Goal: Task Accomplishment & Management: Manage account settings

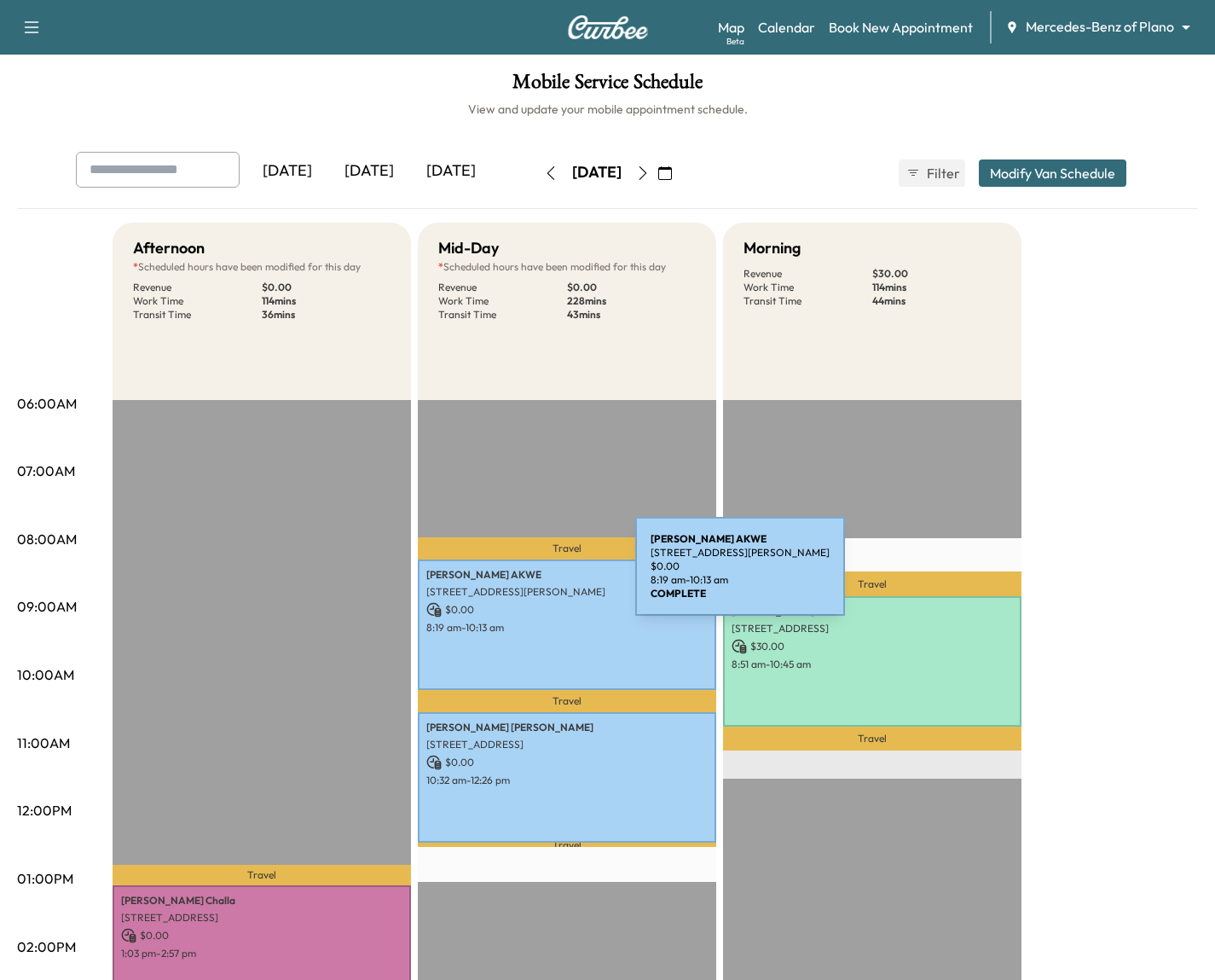
click at [507, 585] on p "[STREET_ADDRESS][PERSON_NAME]" at bounding box center [567, 592] width 282 height 14
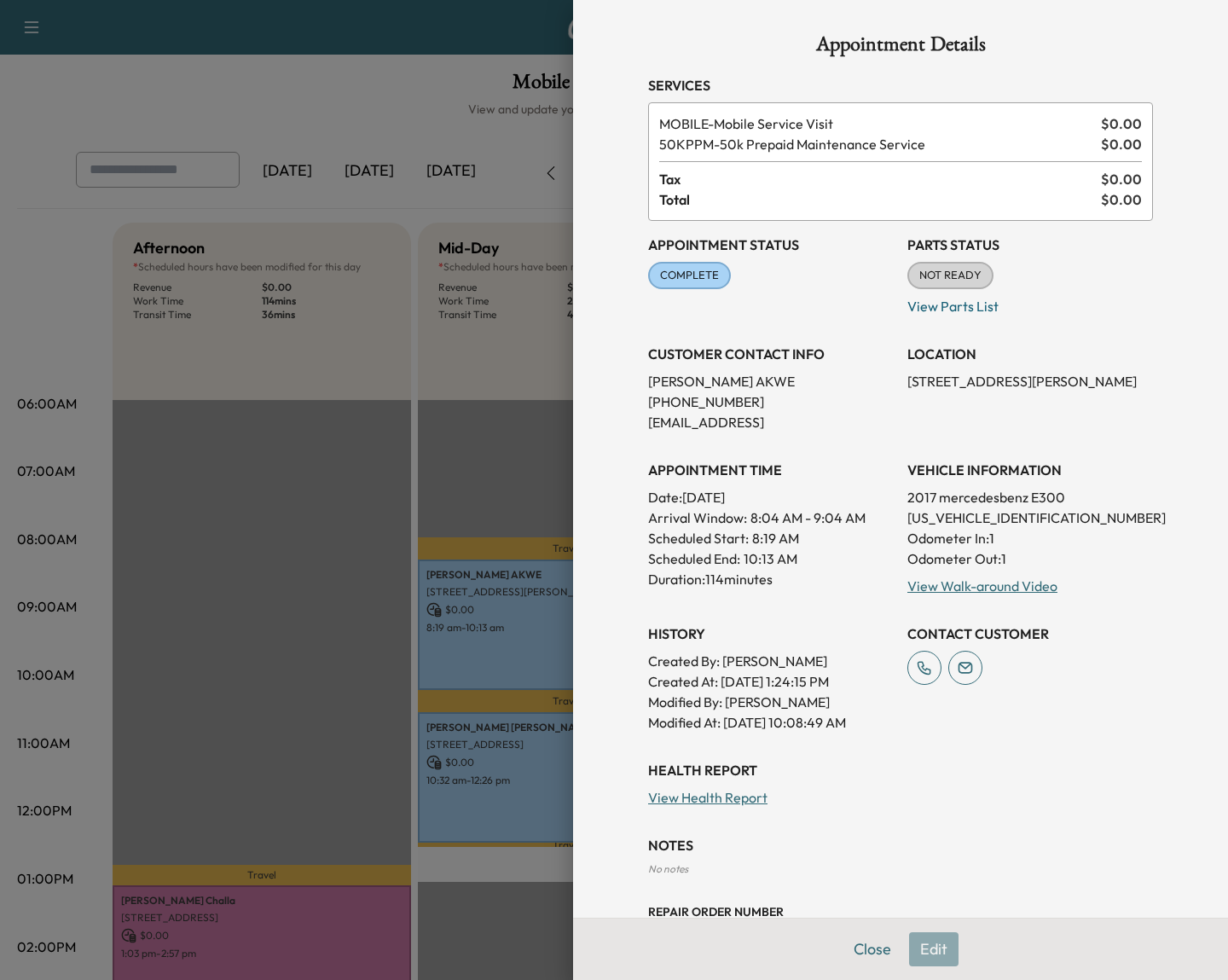
click at [452, 636] on div at bounding box center [614, 490] width 1228 height 980
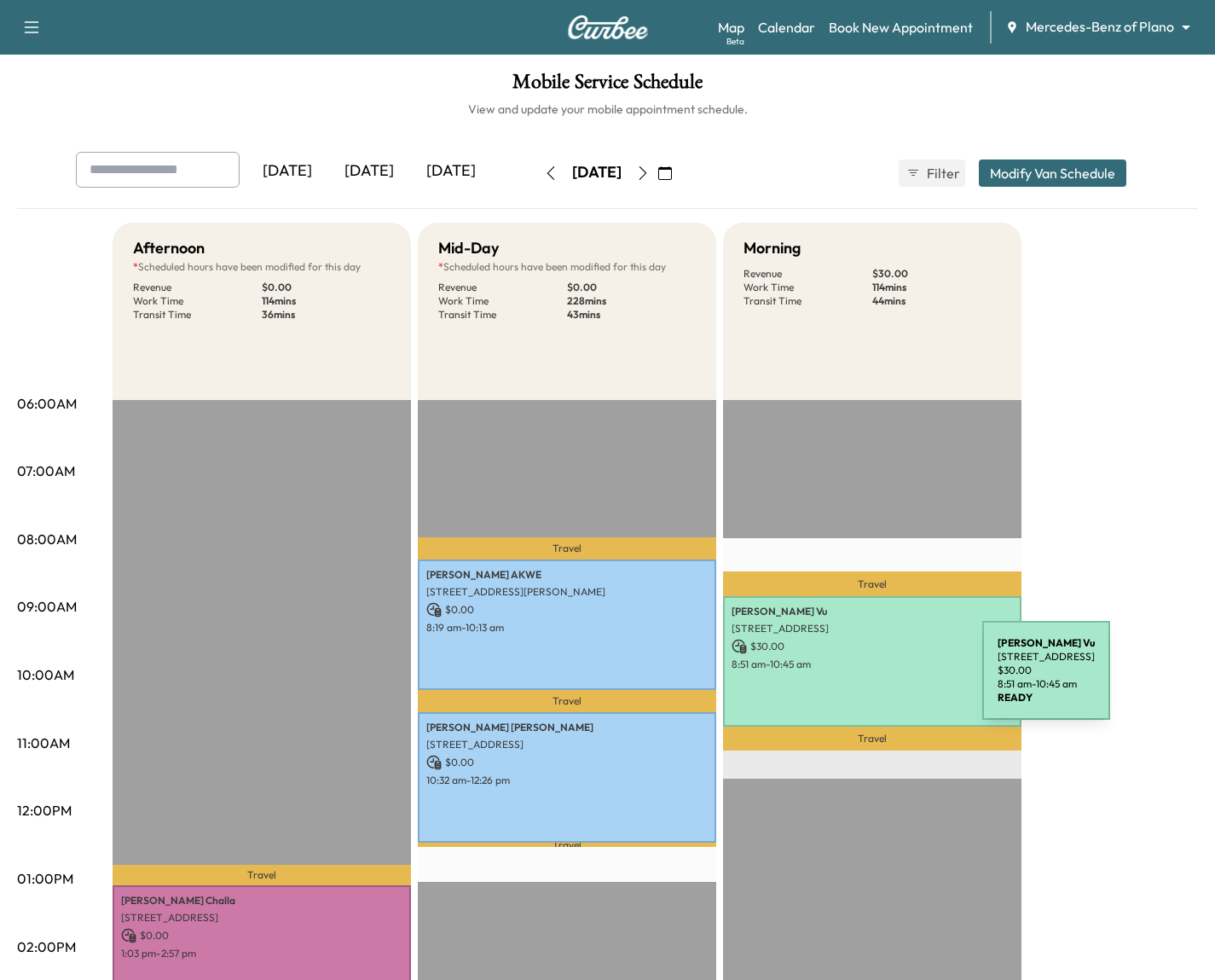
click at [854, 680] on div "[PERSON_NAME] [STREET_ADDRESS] $ 30.00 8:51 am - 10:45 am" at bounding box center [872, 661] width 299 height 131
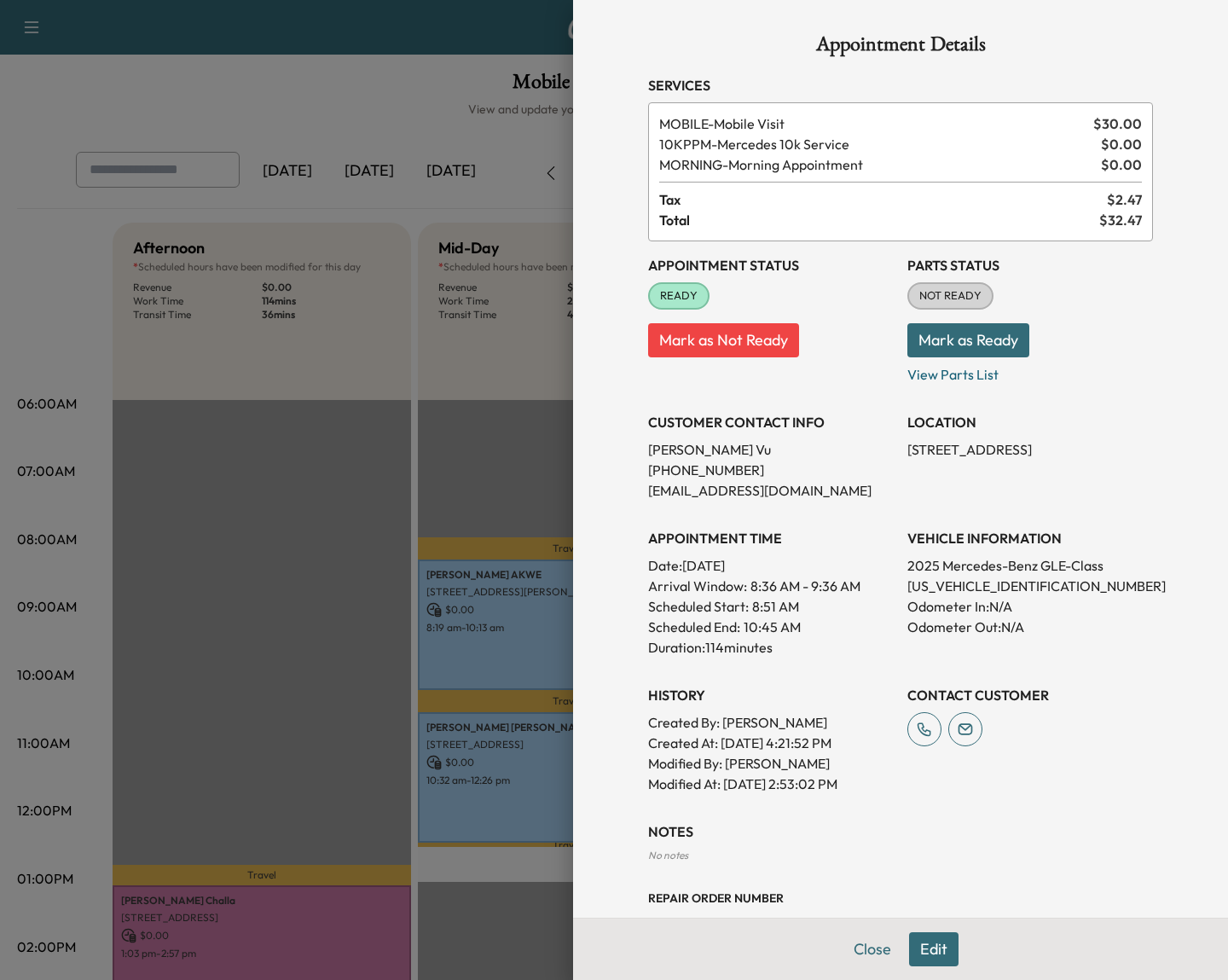
click at [918, 934] on button "Edit" at bounding box center [933, 949] width 49 height 34
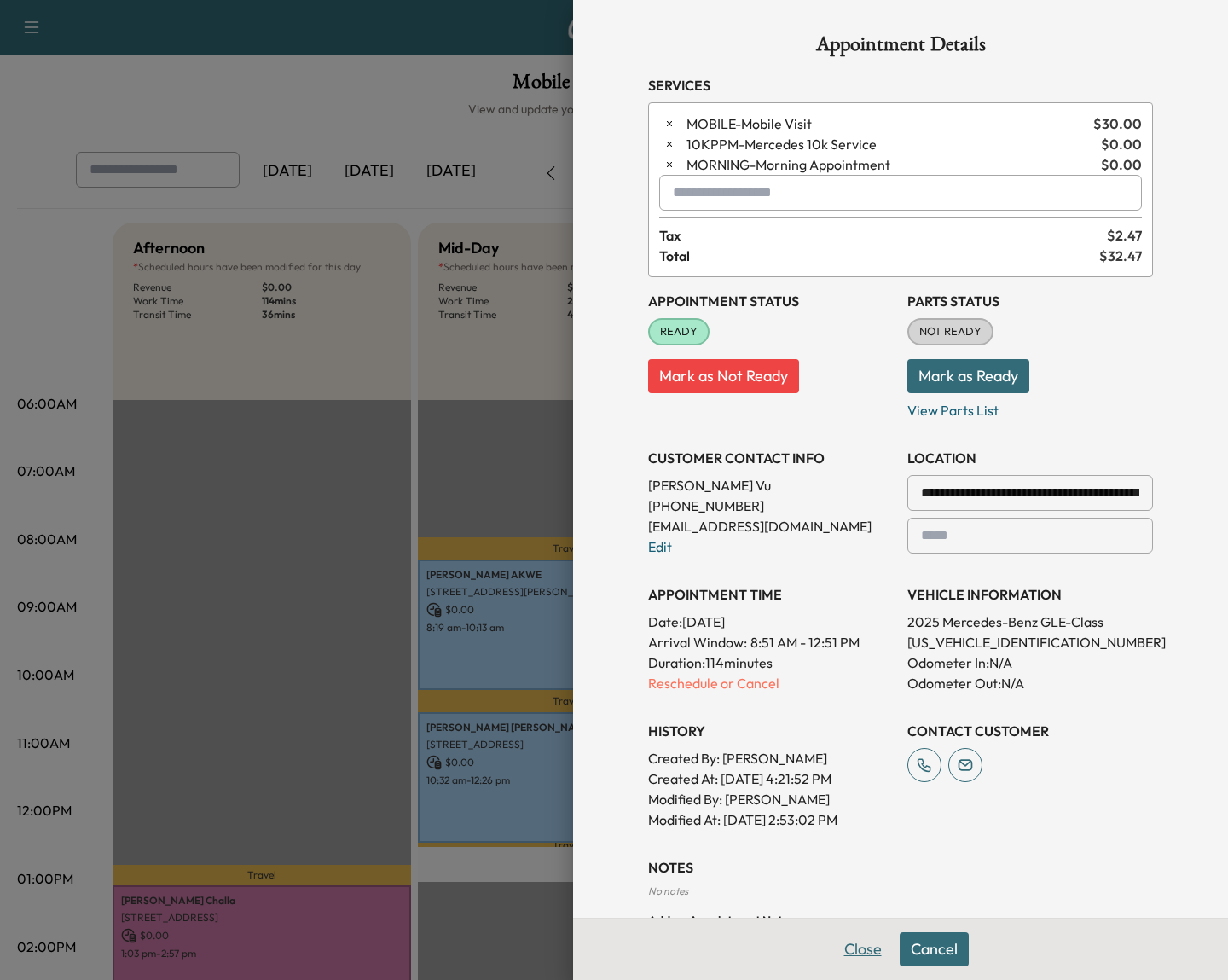
click at [834, 952] on button "Close" at bounding box center [863, 949] width 59 height 34
